Goal: Purchase product/service

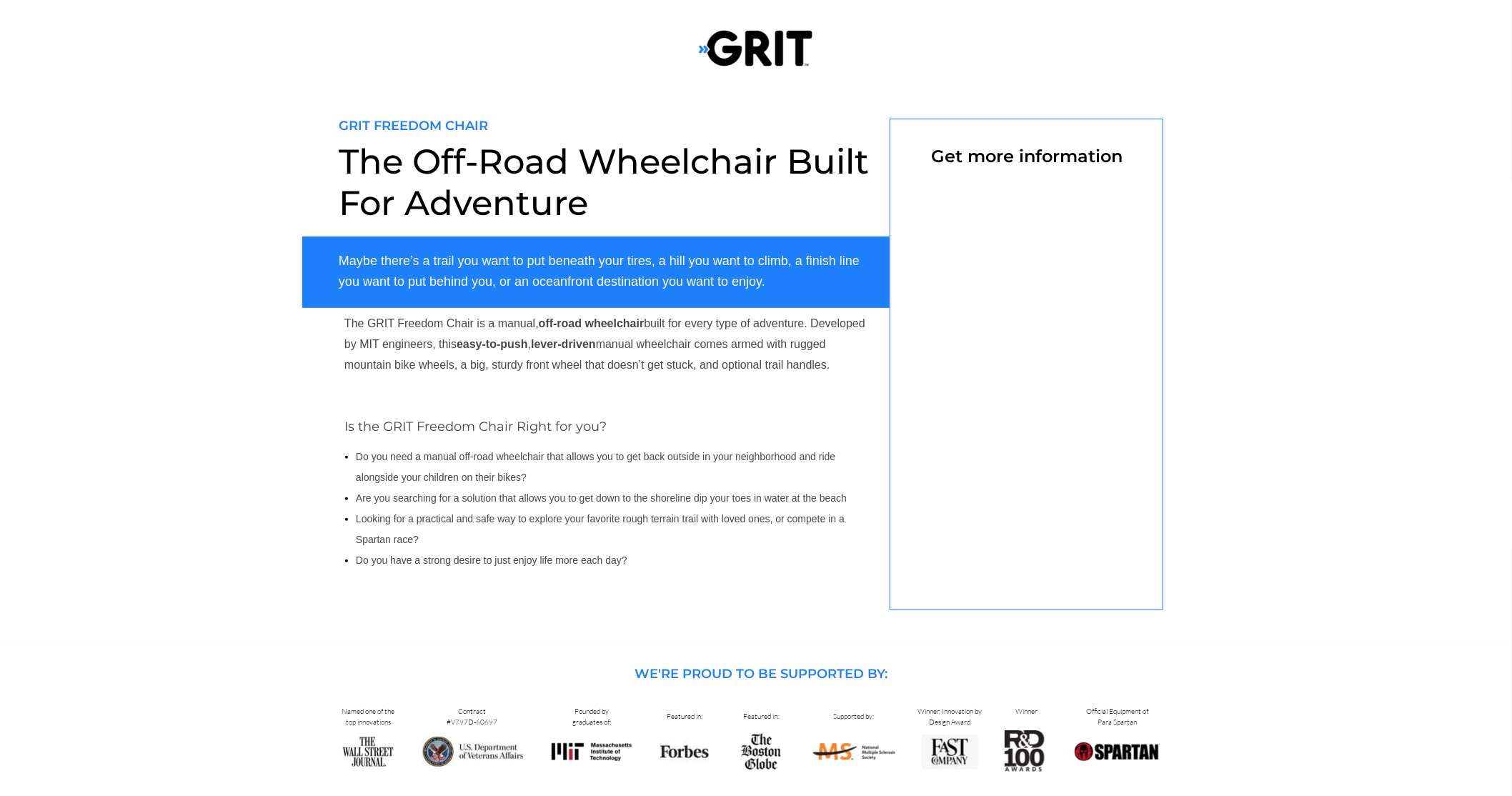
select select "US"
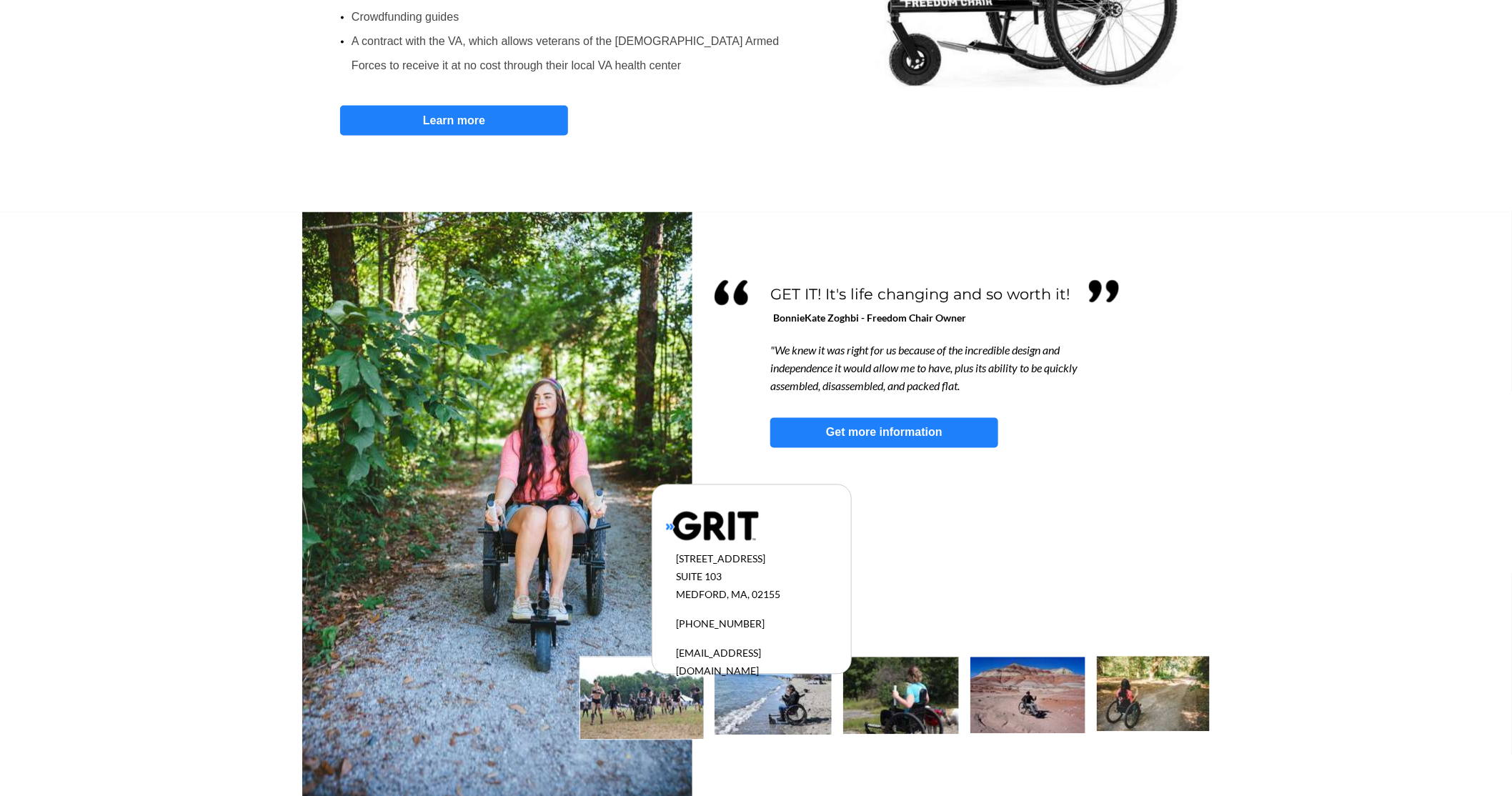
scroll to position [1061, 0]
click at [627, 722] on img at bounding box center [642, 699] width 123 height 82
click at [632, 687] on img at bounding box center [642, 699] width 123 height 82
click at [760, 694] on img at bounding box center [773, 696] width 118 height 78
click at [904, 580] on div at bounding box center [756, 482] width 907 height 540
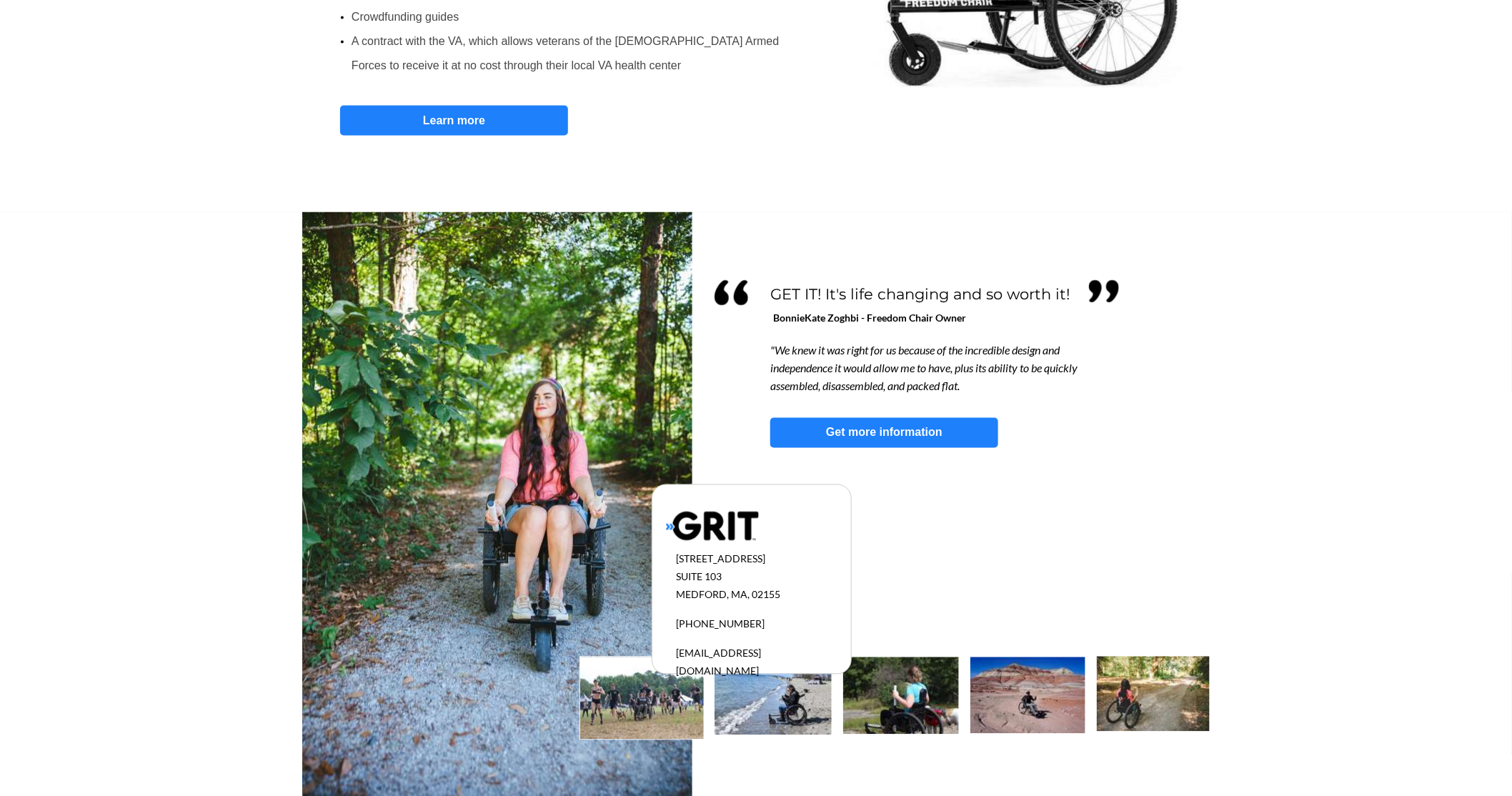
click at [1010, 689] on img at bounding box center [1028, 696] width 115 height 76
click at [1136, 712] on img at bounding box center [1153, 694] width 113 height 75
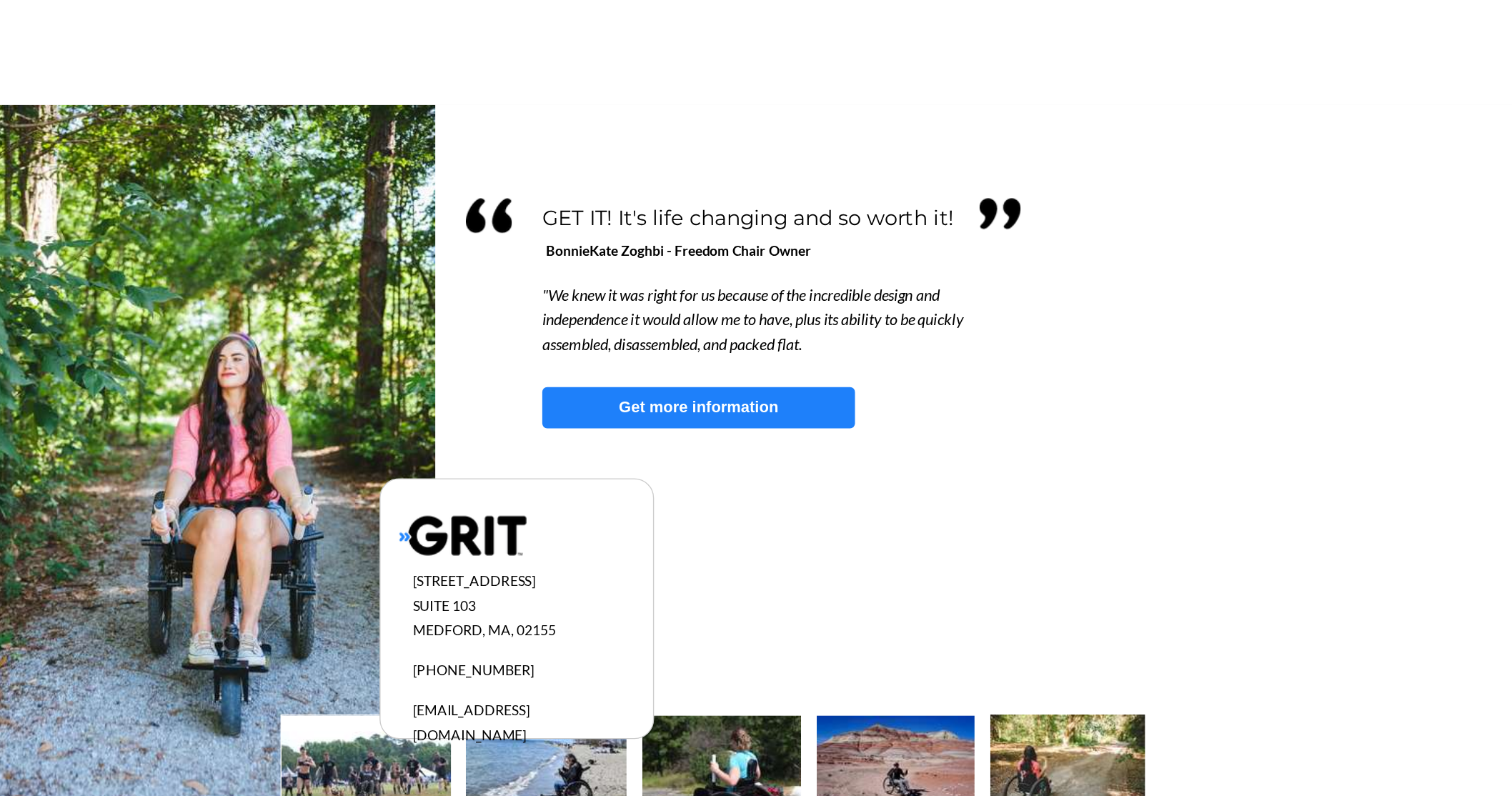
scroll to position [1060, 0]
